Goal: Transaction & Acquisition: Purchase product/service

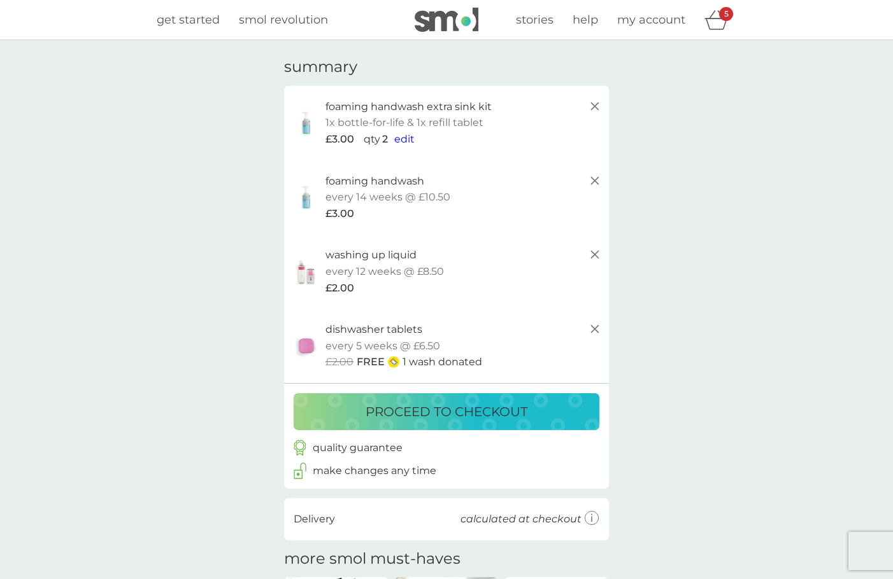
click at [592, 106] on icon at bounding box center [594, 106] width 15 height 15
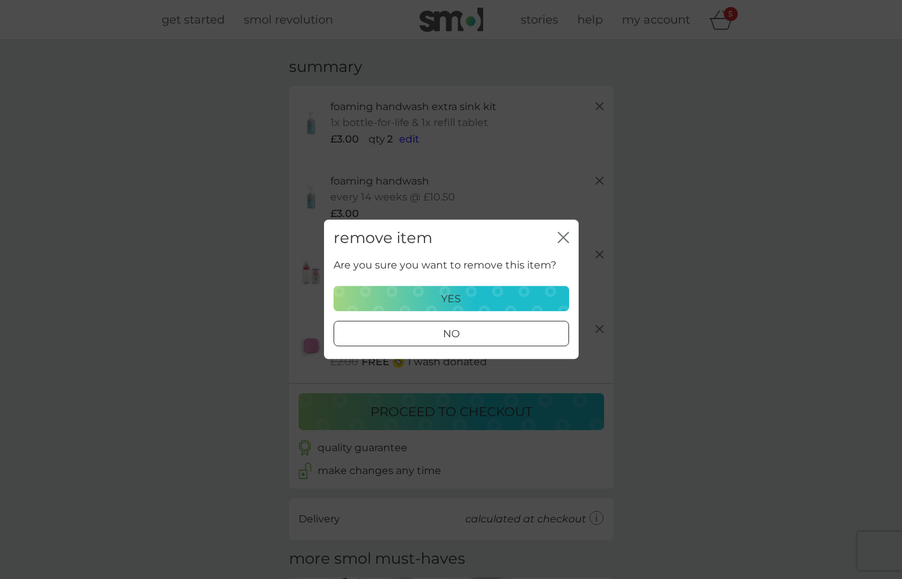
click at [523, 303] on div "yes" at bounding box center [451, 299] width 219 height 17
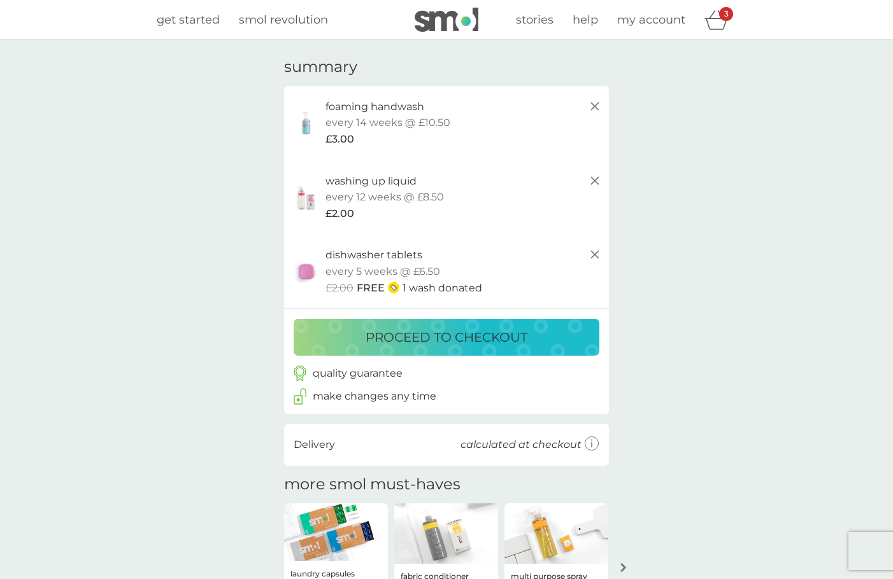
click at [592, 106] on icon at bounding box center [594, 106] width 15 height 15
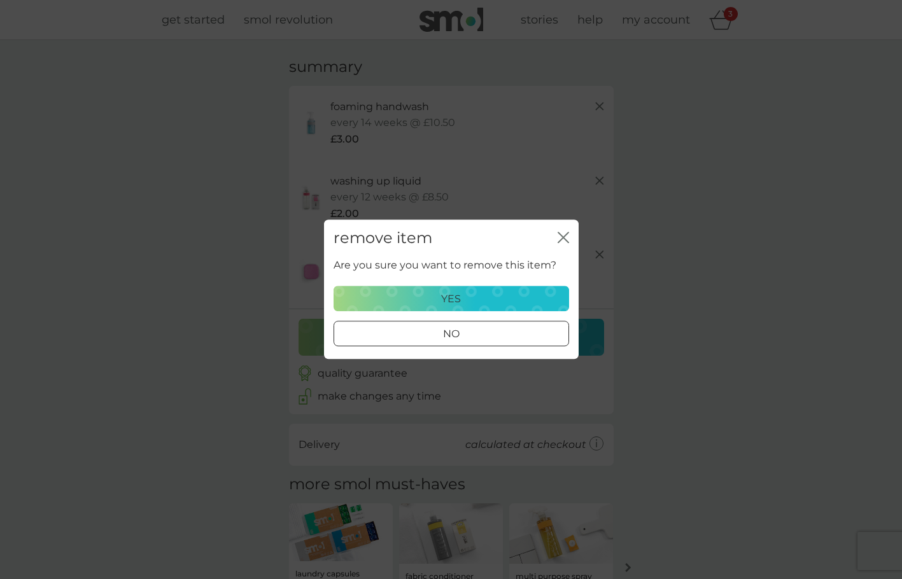
click at [467, 301] on div "yes" at bounding box center [451, 299] width 219 height 17
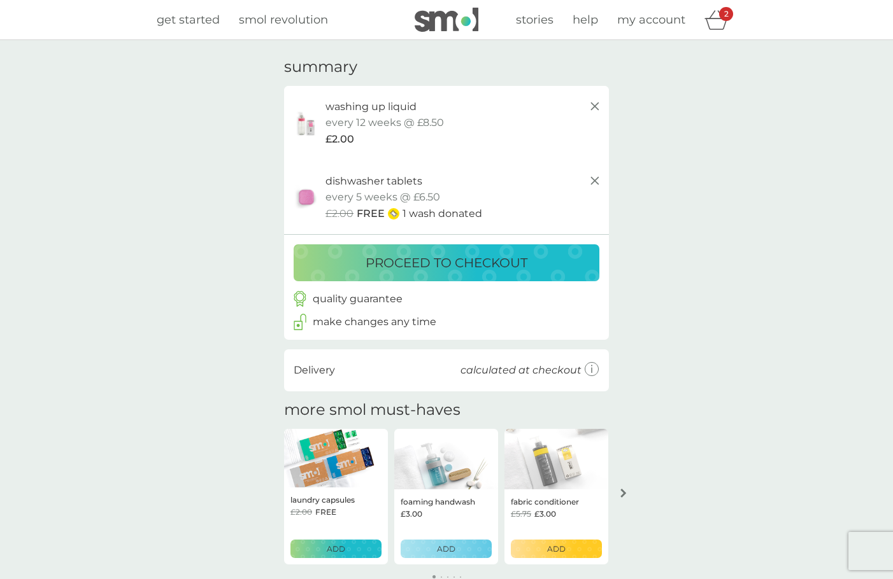
click at [361, 106] on p "washing up liquid" at bounding box center [370, 107] width 91 height 17
click at [595, 103] on icon at bounding box center [594, 106] width 15 height 15
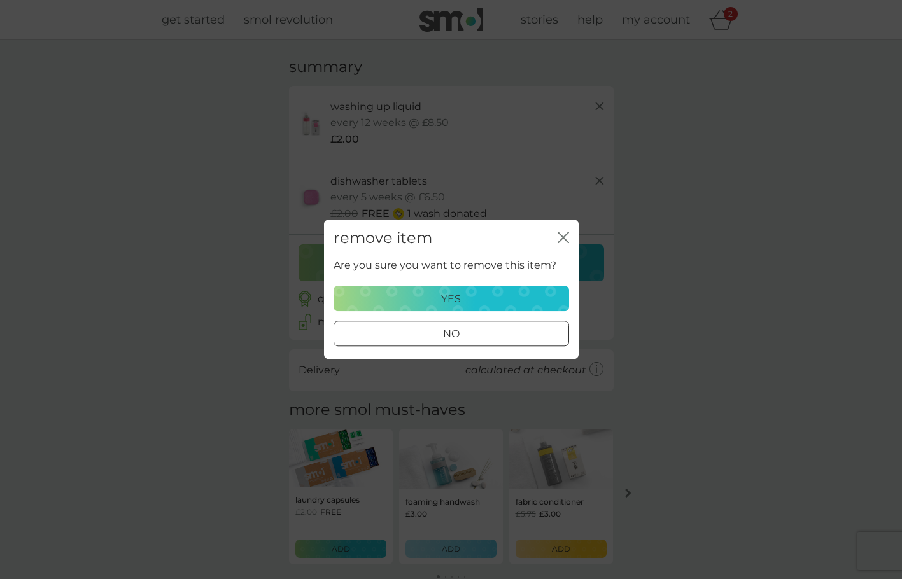
click at [471, 291] on div "yes" at bounding box center [451, 299] width 219 height 17
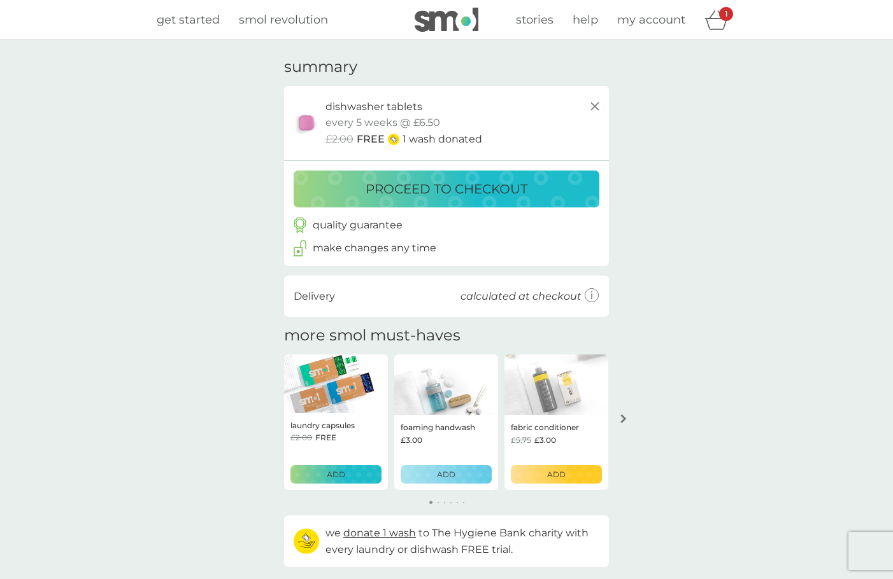
click at [449, 416] on div "foaming handwash £3.00 ADD" at bounding box center [446, 452] width 104 height 75
click at [448, 475] on p "ADD" at bounding box center [446, 475] width 18 height 12
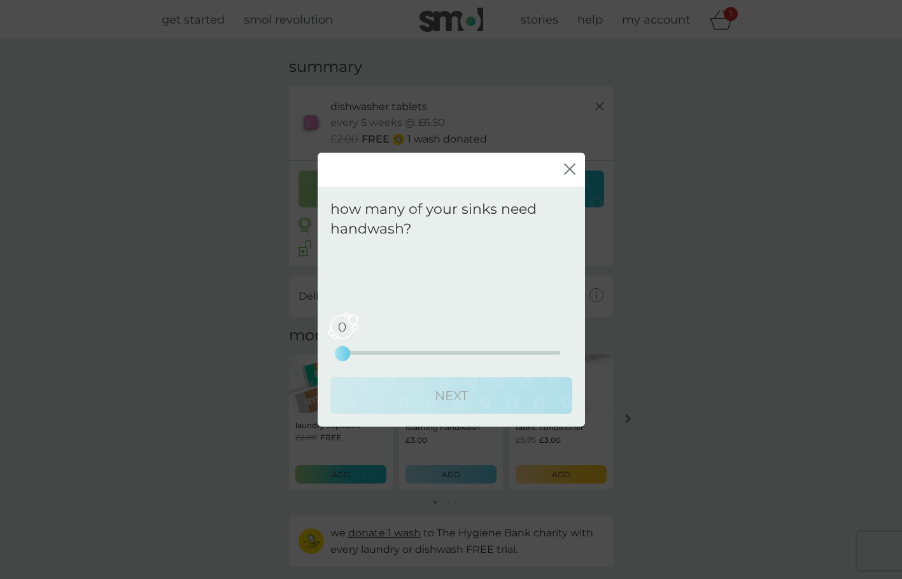
click at [387, 351] on div "0 0 2.5 5" at bounding box center [452, 353] width 218 height 4
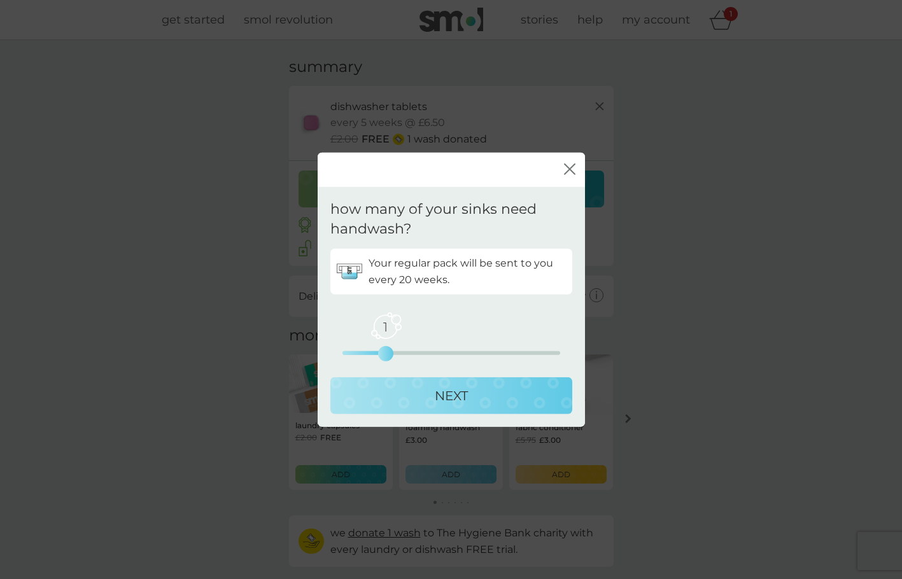
click at [418, 356] on div "1 0 2.5 5" at bounding box center [452, 335] width 218 height 52
click at [453, 353] on div "1 0 2.5 5" at bounding box center [452, 353] width 218 height 4
click at [458, 393] on p "NEXT" at bounding box center [451, 395] width 33 height 20
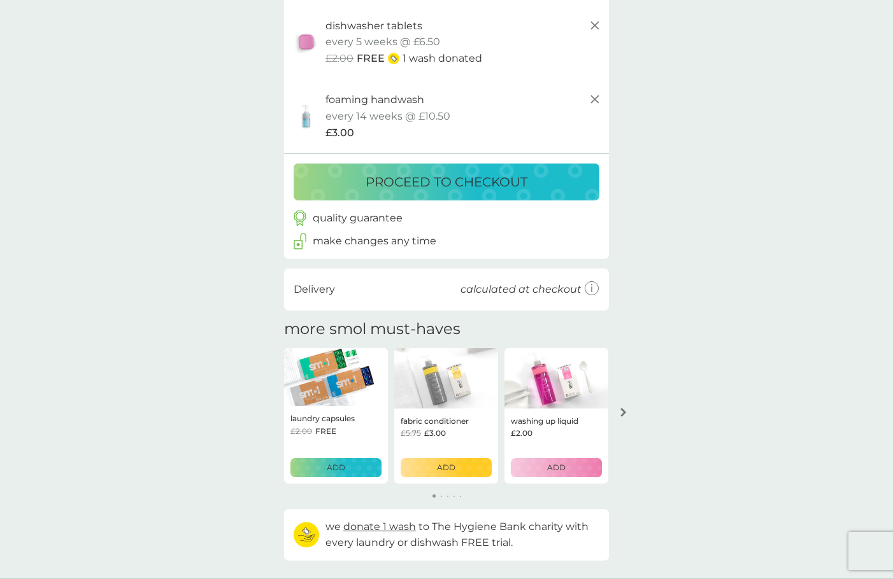
scroll to position [191, 0]
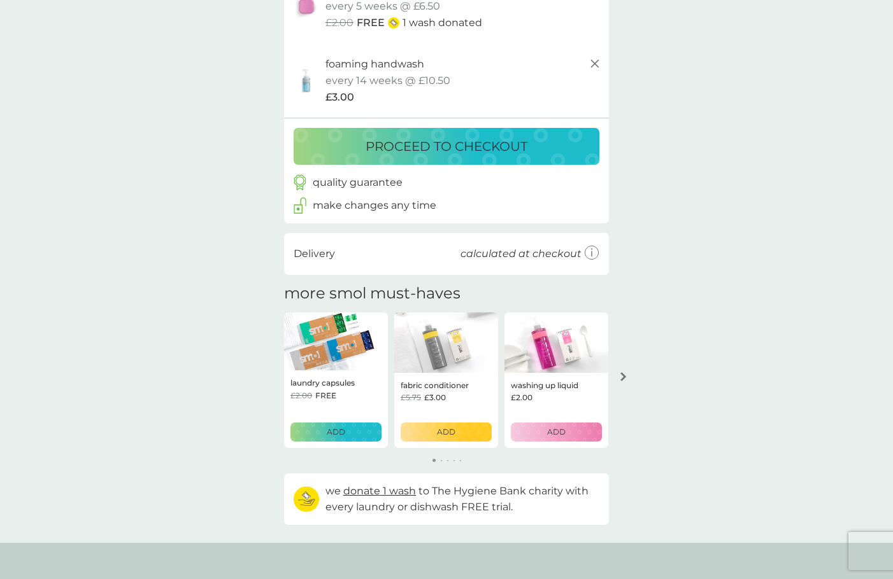
click at [545, 391] on p "washing up liquid" at bounding box center [544, 386] width 67 height 12
click at [544, 434] on div "ADD" at bounding box center [556, 432] width 75 height 12
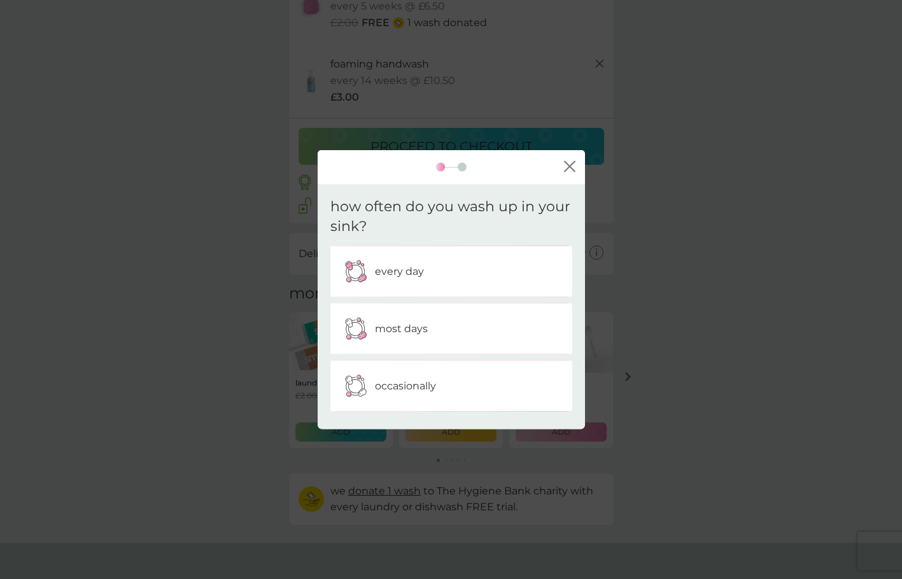
click at [423, 381] on p "occasionally" at bounding box center [405, 386] width 61 height 17
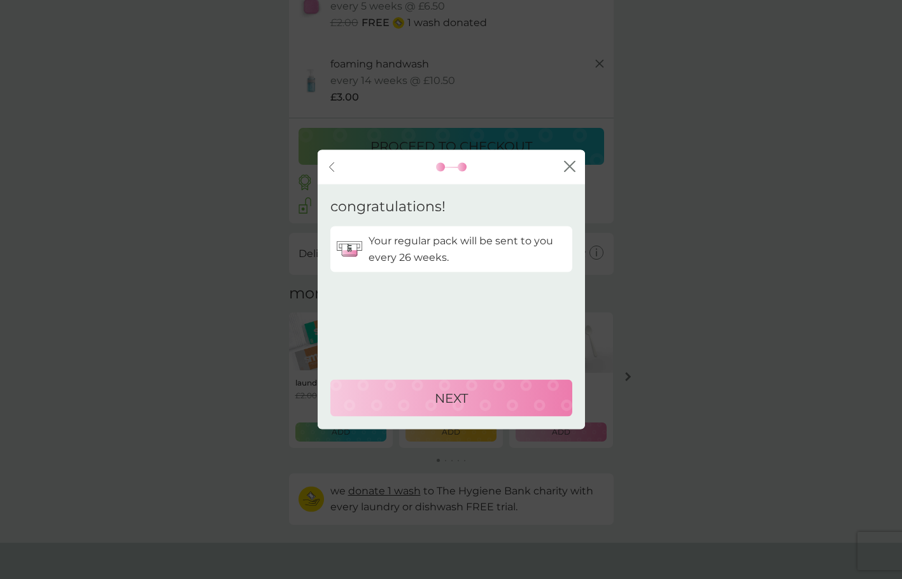
click at [328, 166] on div "back" at bounding box center [332, 167] width 9 height 10
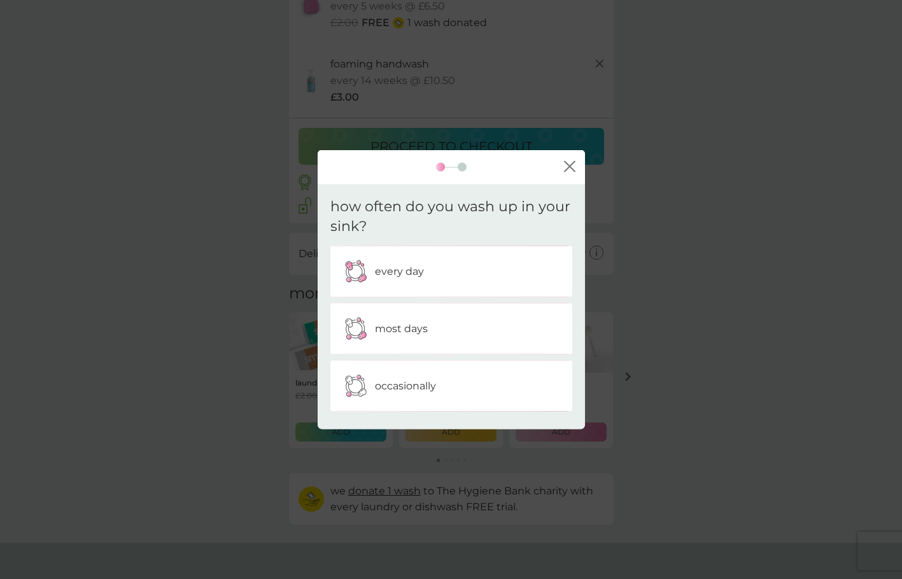
click at [371, 331] on img at bounding box center [356, 329] width 32 height 32
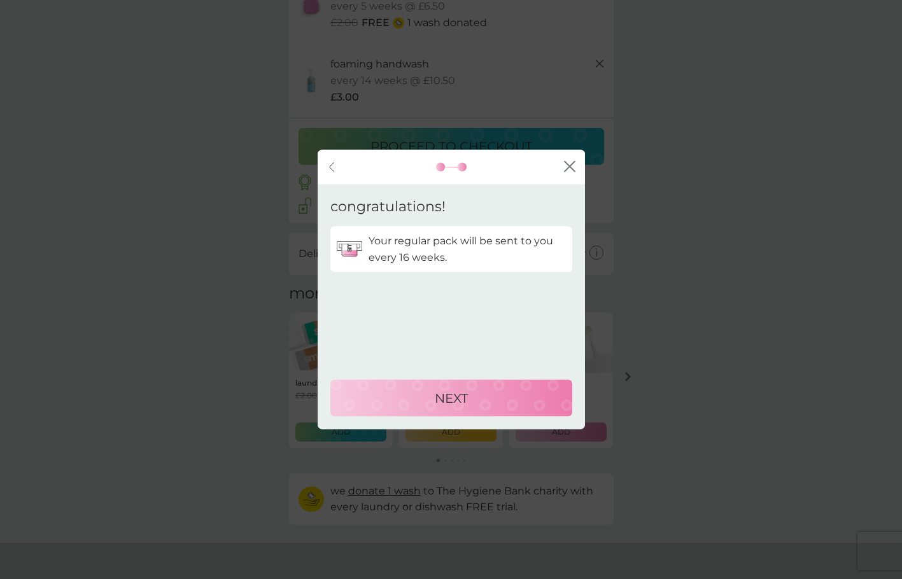
click at [407, 390] on div "NEXT" at bounding box center [451, 398] width 217 height 20
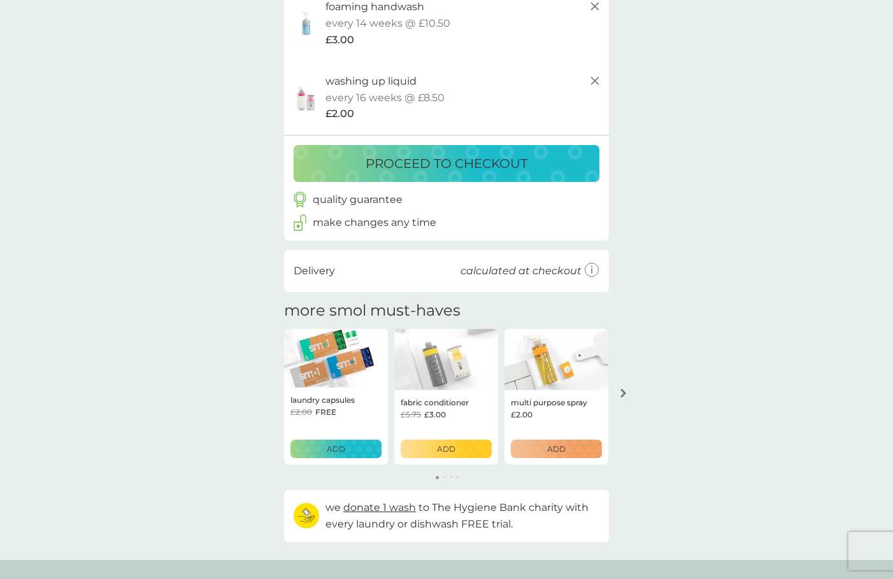
scroll to position [255, 0]
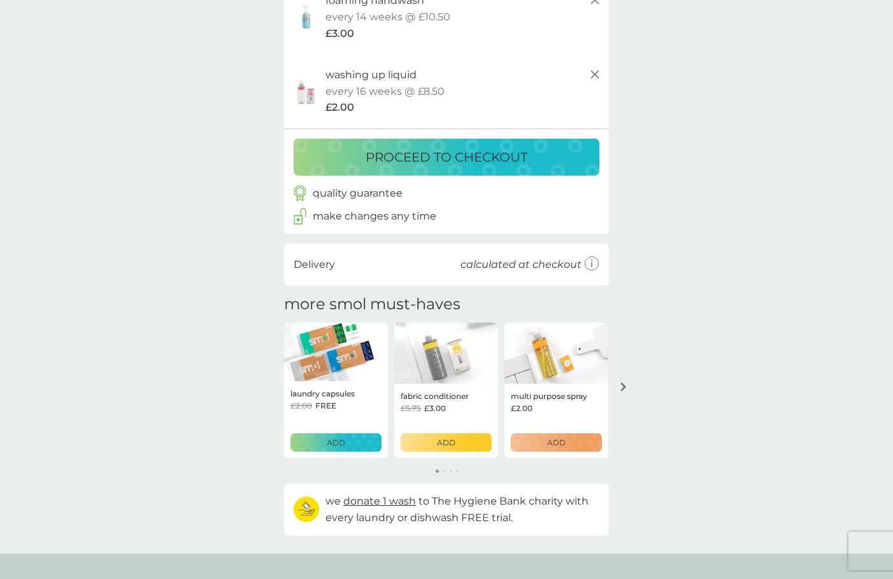
click at [550, 441] on p "ADD" at bounding box center [556, 443] width 18 height 12
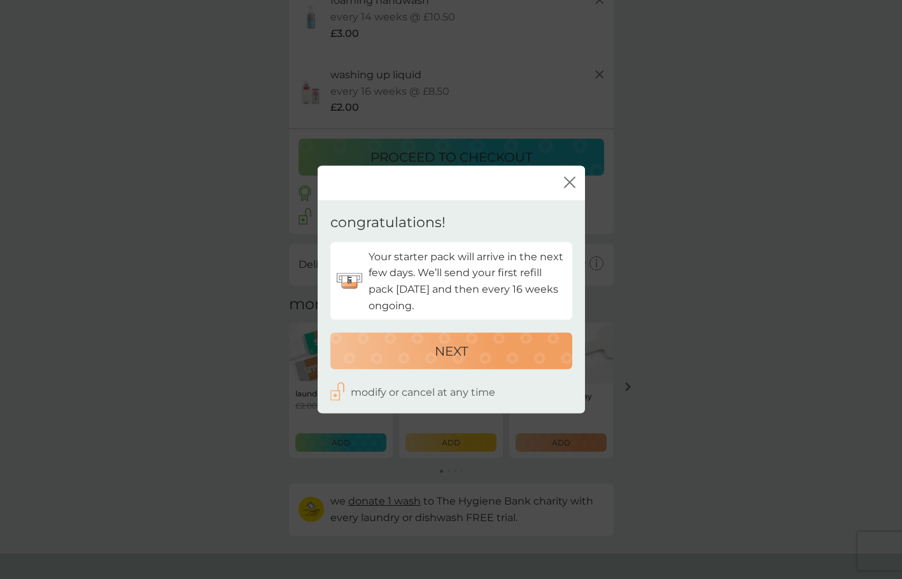
click at [504, 359] on div "NEXT" at bounding box center [451, 351] width 217 height 20
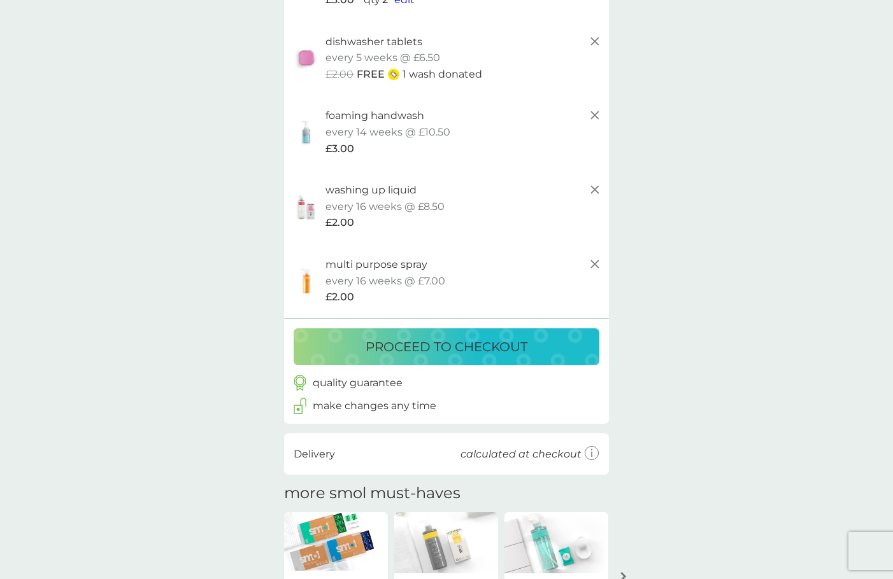
scroll to position [127, 0]
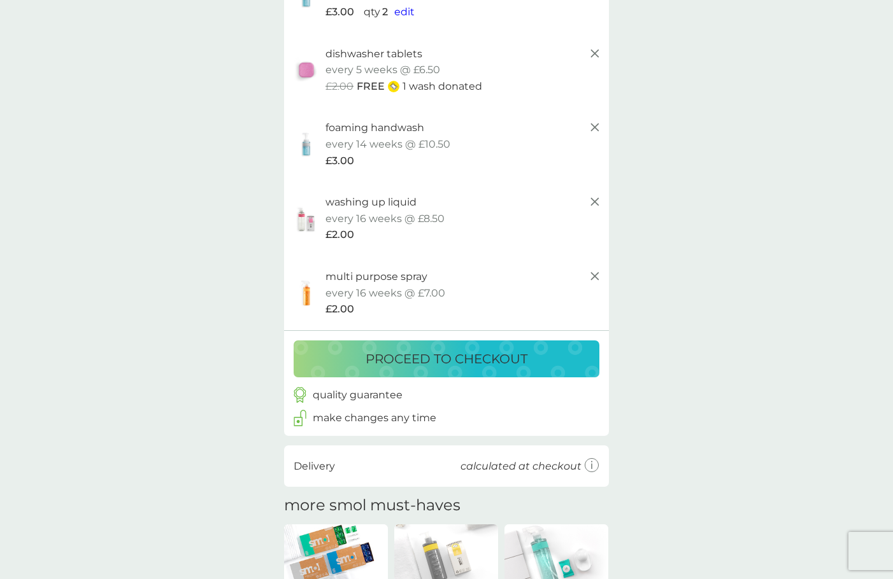
click at [397, 277] on p "multi purpose spray" at bounding box center [376, 277] width 102 height 17
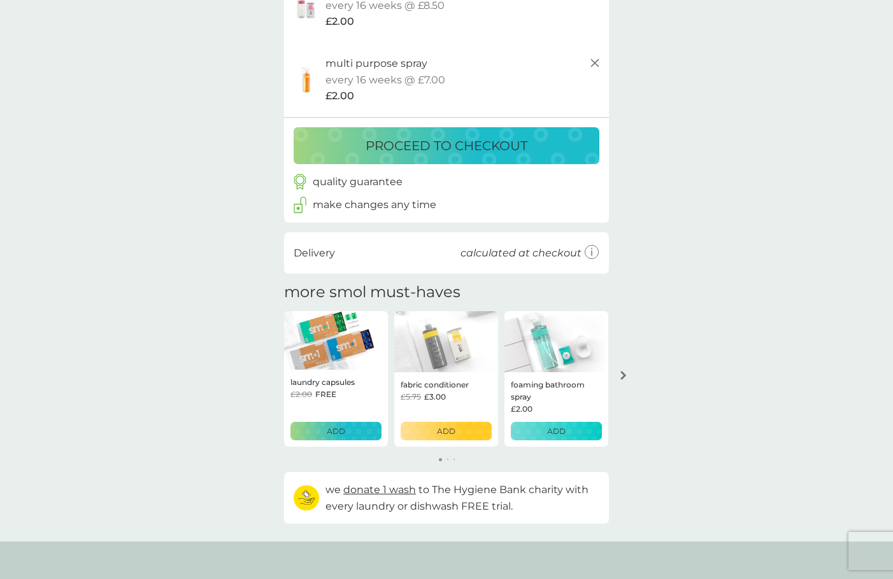
scroll to position [382, 0]
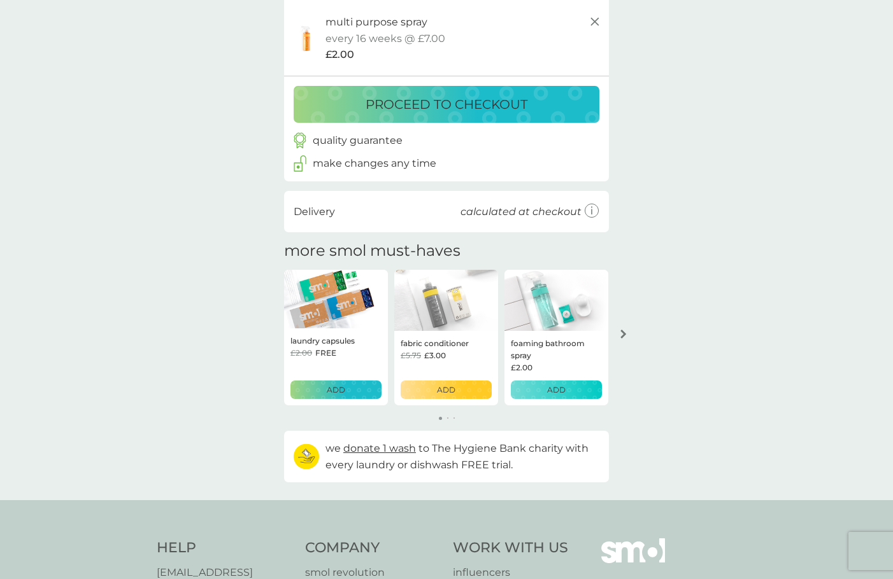
click at [537, 353] on p "foaming bathroom spray" at bounding box center [556, 349] width 91 height 24
click at [564, 394] on p "ADD" at bounding box center [556, 390] width 18 height 12
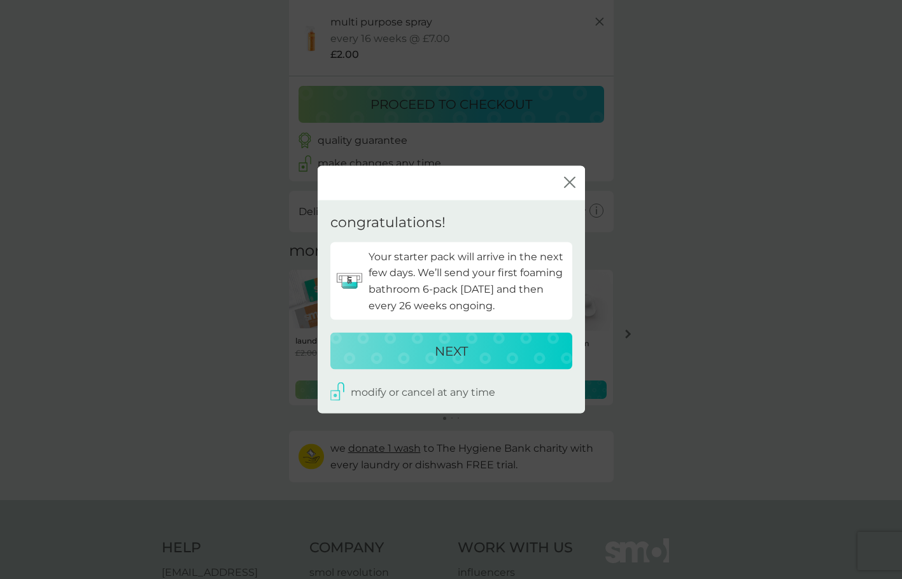
click at [529, 359] on div "NEXT" at bounding box center [451, 351] width 217 height 20
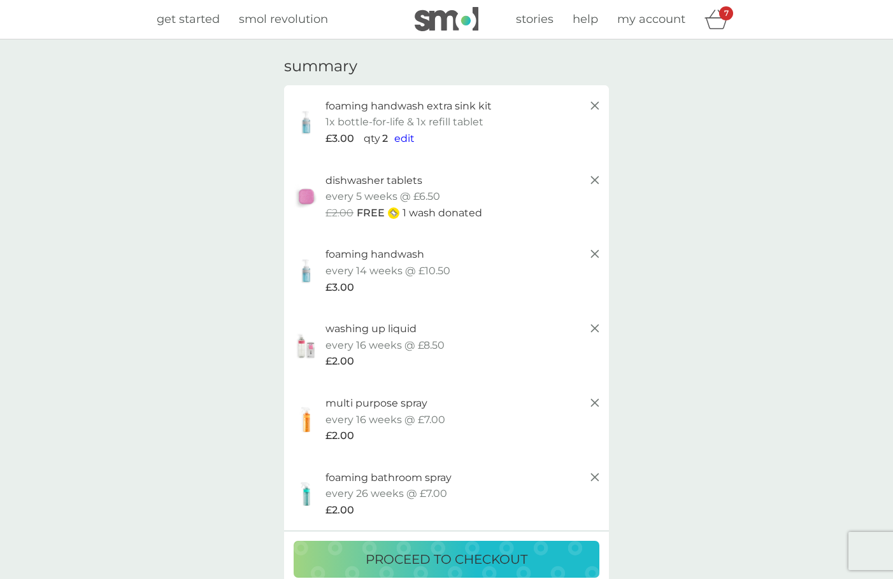
scroll to position [0, 0]
click at [362, 252] on p "foaming handwash" at bounding box center [374, 255] width 99 height 17
click at [302, 274] on img at bounding box center [306, 271] width 32 height 27
click at [199, 21] on span "get started" at bounding box center [188, 20] width 63 height 14
click at [355, 181] on p "dishwasher tablets" at bounding box center [373, 181] width 97 height 17
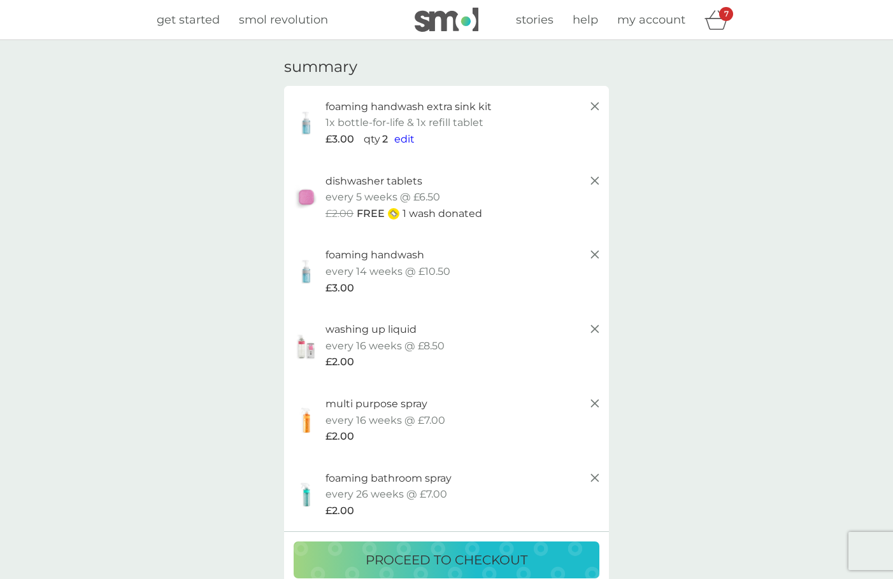
click at [201, 22] on span "get started" at bounding box center [188, 20] width 63 height 14
click at [597, 110] on icon at bounding box center [594, 106] width 15 height 15
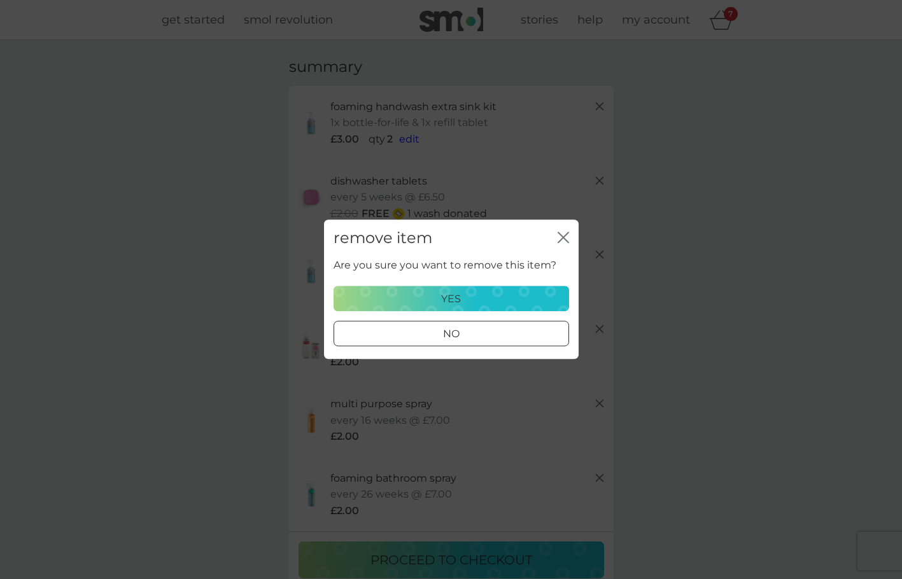
click at [497, 301] on div "yes" at bounding box center [451, 299] width 219 height 17
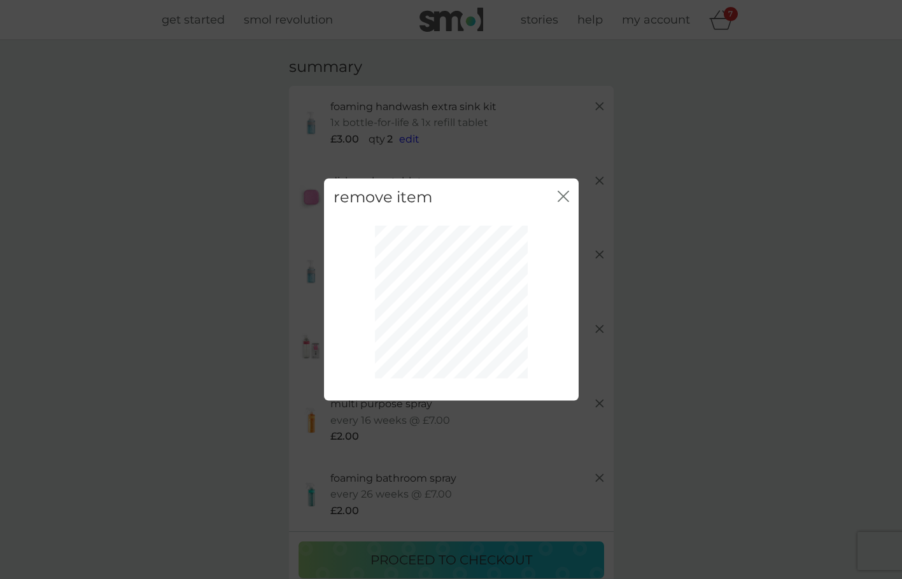
click at [565, 195] on icon "close" at bounding box center [566, 197] width 5 height 10
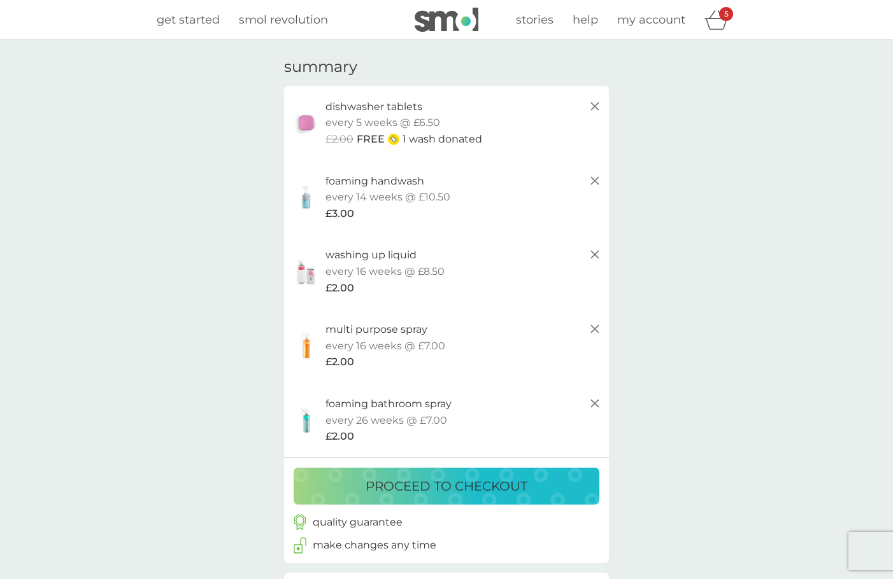
click at [598, 183] on icon at bounding box center [594, 180] width 15 height 15
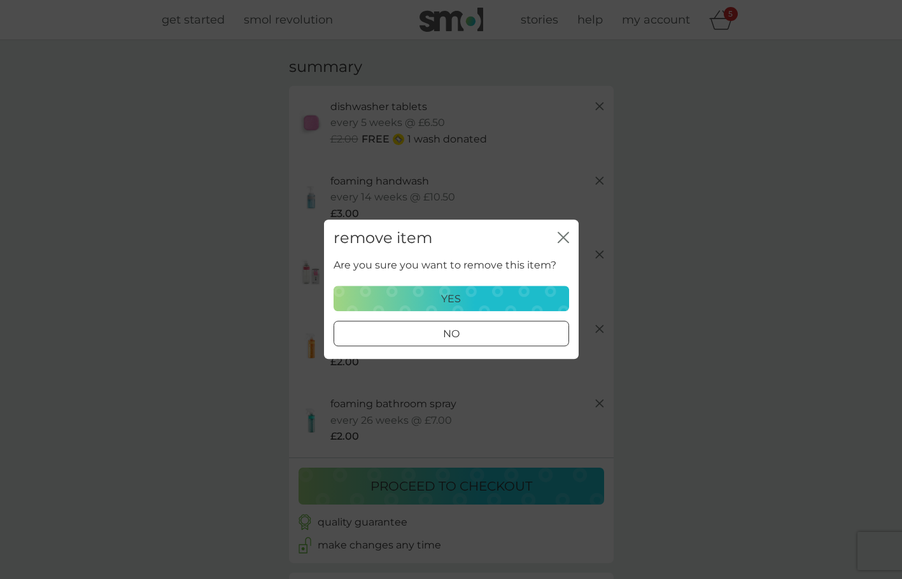
click at [473, 295] on div "yes" at bounding box center [451, 299] width 219 height 17
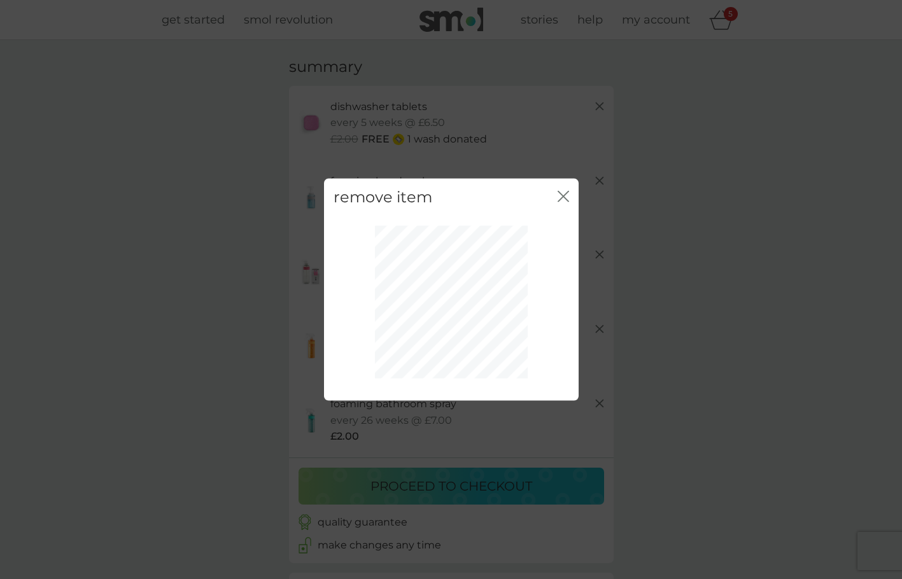
click at [566, 201] on icon "close" at bounding box center [563, 196] width 11 height 11
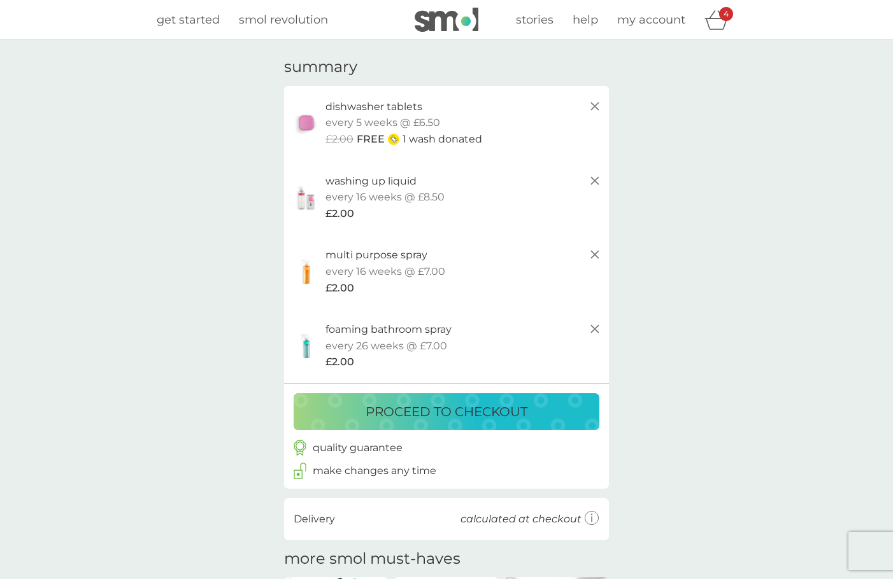
click at [597, 108] on line at bounding box center [595, 107] width 8 height 8
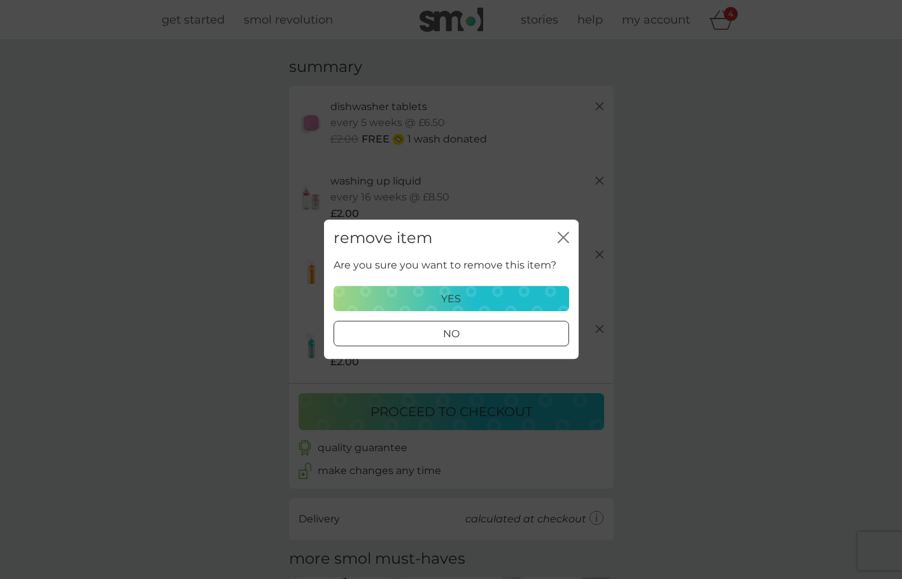
click at [472, 299] on div "yes" at bounding box center [451, 299] width 219 height 17
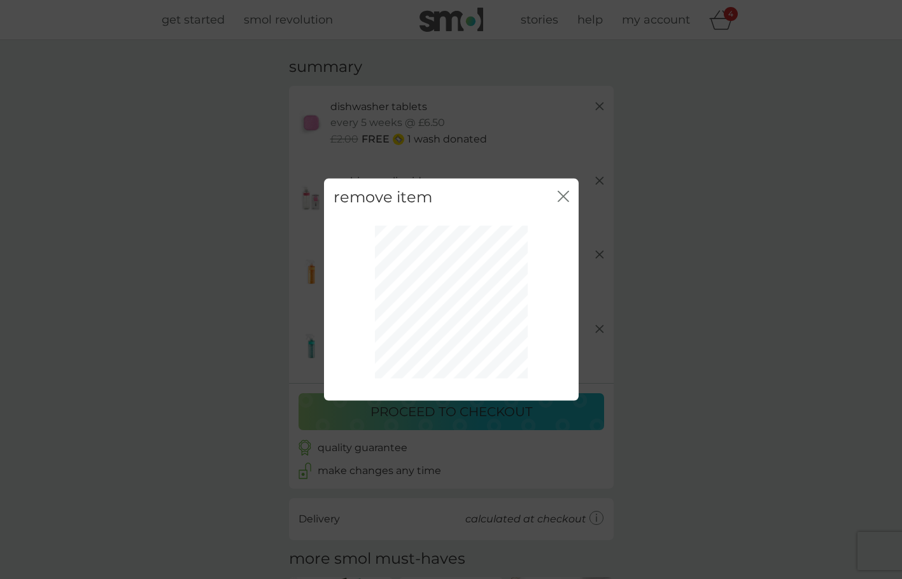
click at [560, 192] on icon "close" at bounding box center [563, 196] width 11 height 11
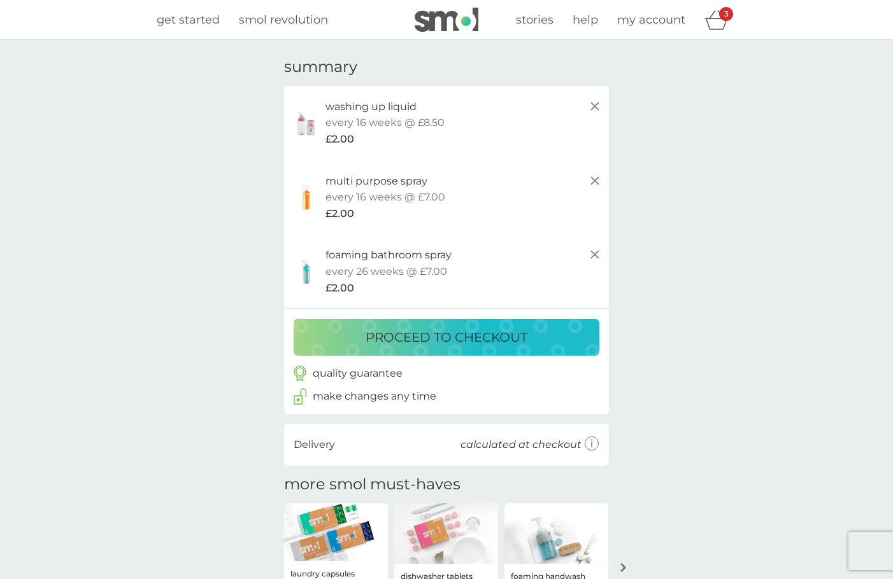
click at [192, 23] on span "get started" at bounding box center [188, 20] width 63 height 14
click at [597, 108] on icon at bounding box center [594, 106] width 15 height 15
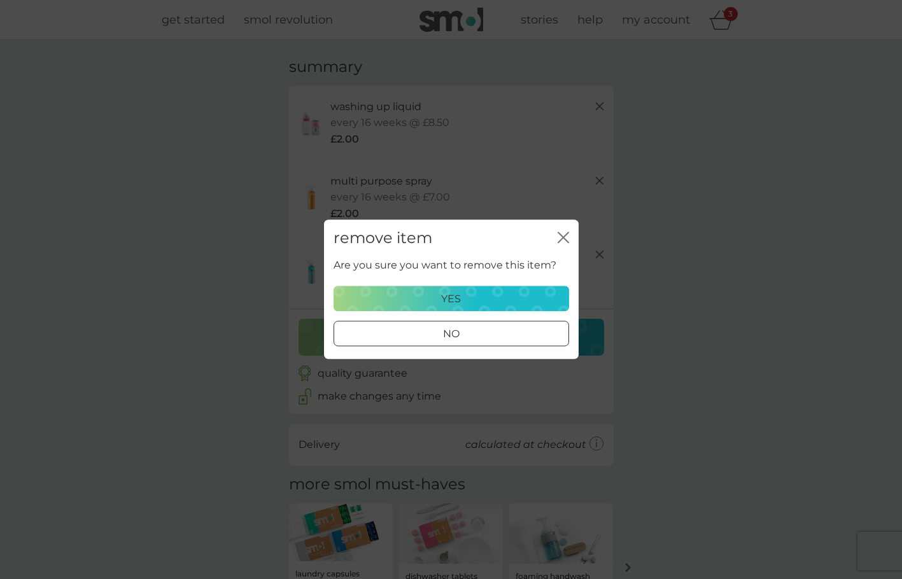
click at [479, 295] on div "yes" at bounding box center [451, 299] width 219 height 17
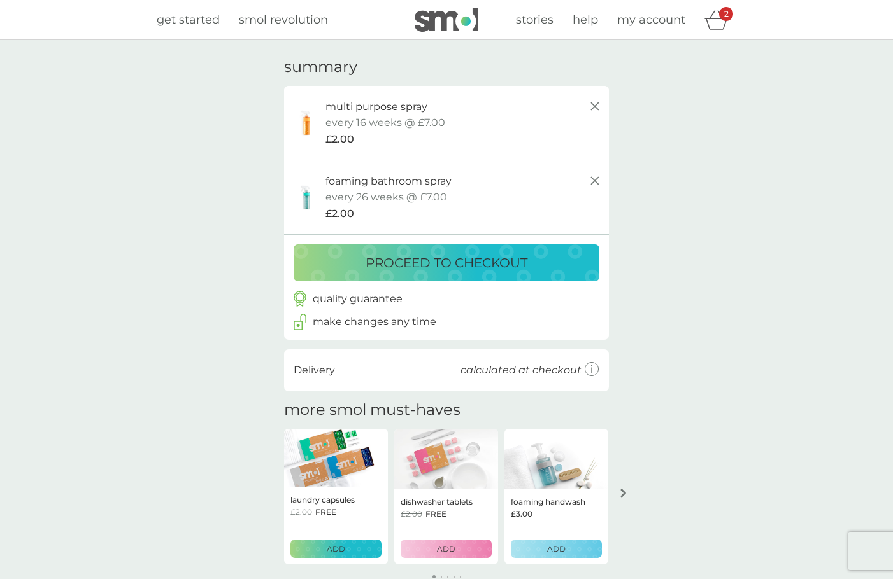
click at [558, 195] on div "foaming bathroom spray starter pack every 26 weeks @ £7.00 £2.00" at bounding box center [463, 197] width 277 height 49
click at [173, 18] on span "get started" at bounding box center [188, 20] width 63 height 14
click at [597, 104] on line at bounding box center [595, 107] width 8 height 8
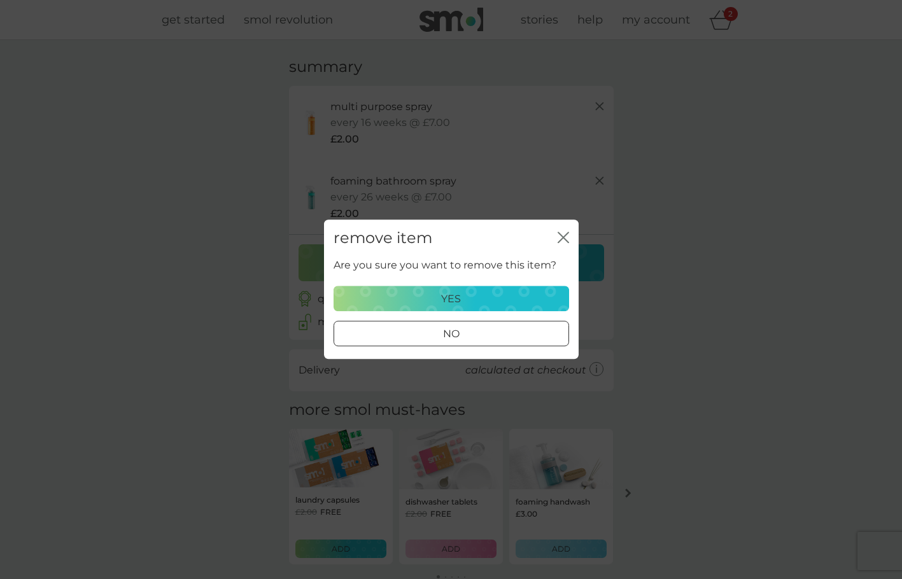
click at [523, 288] on button "yes" at bounding box center [452, 299] width 236 height 25
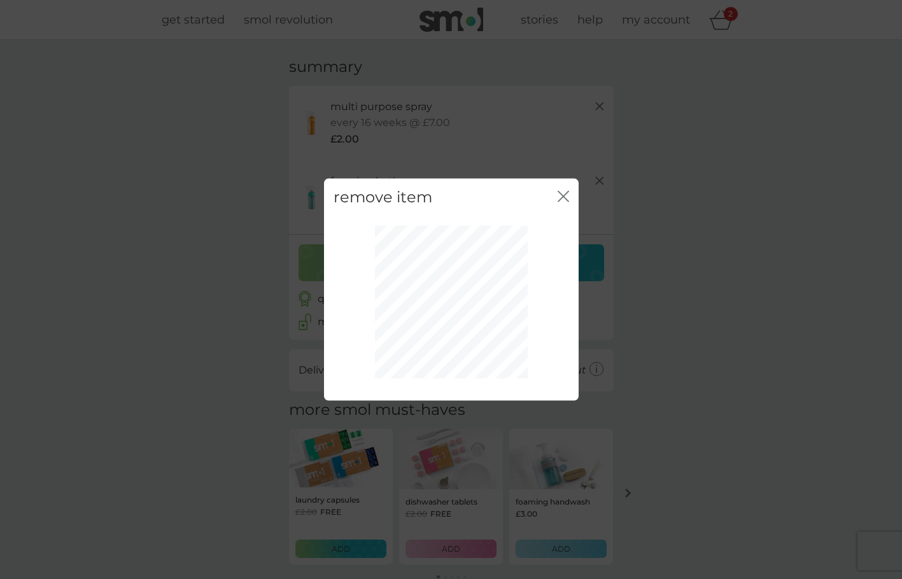
click at [565, 191] on icon "close" at bounding box center [563, 196] width 11 height 11
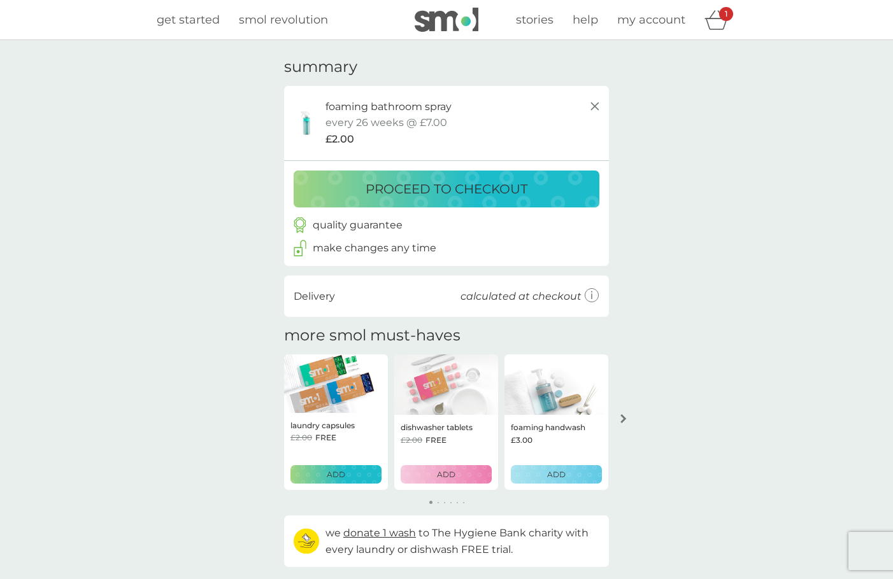
click at [600, 101] on icon at bounding box center [594, 106] width 15 height 15
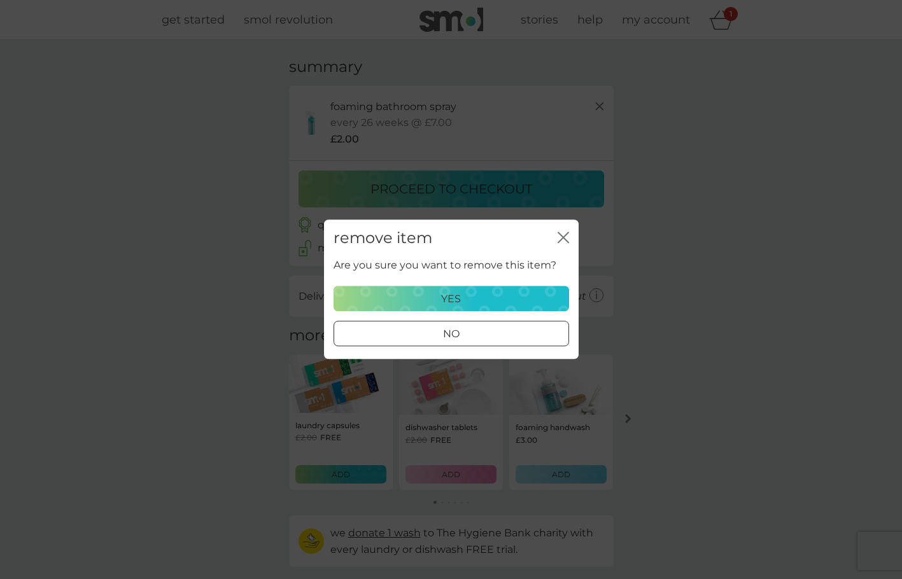
click at [498, 307] on div "yes" at bounding box center [451, 299] width 219 height 17
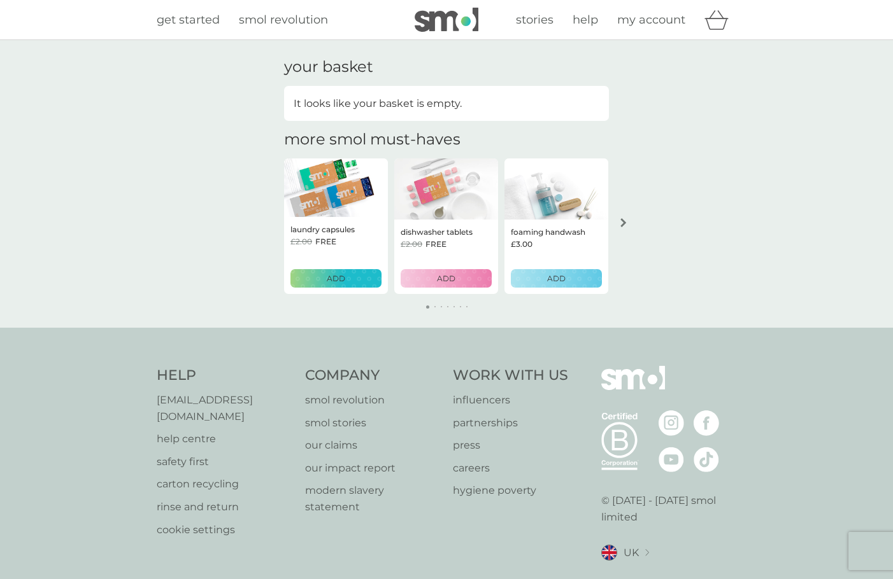
click at [567, 198] on img at bounding box center [556, 189] width 104 height 61
click at [209, 24] on span "get started" at bounding box center [188, 20] width 63 height 14
